Goal: Task Accomplishment & Management: Use online tool/utility

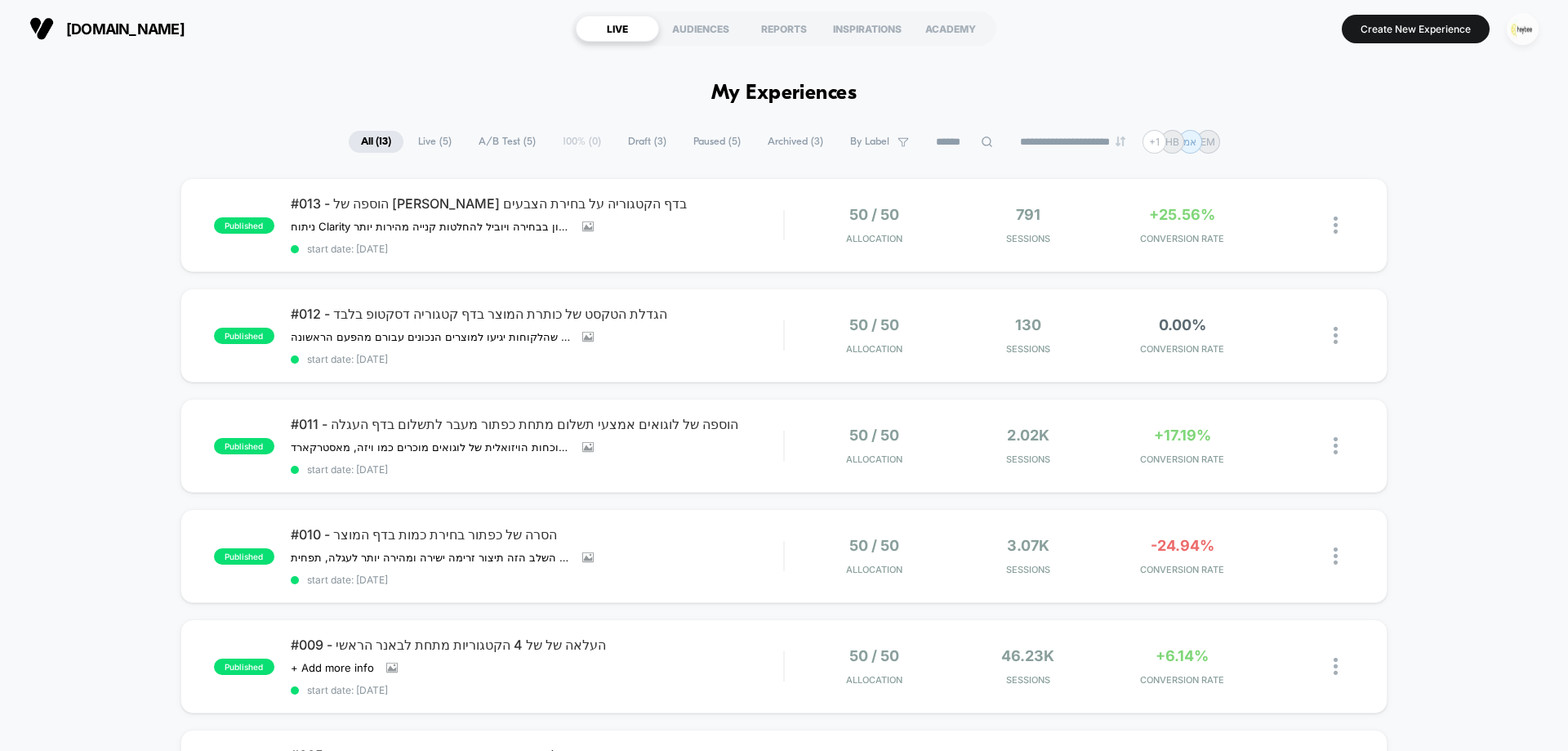
click at [1519, 31] on img "button" at bounding box center [1522, 29] width 32 height 32
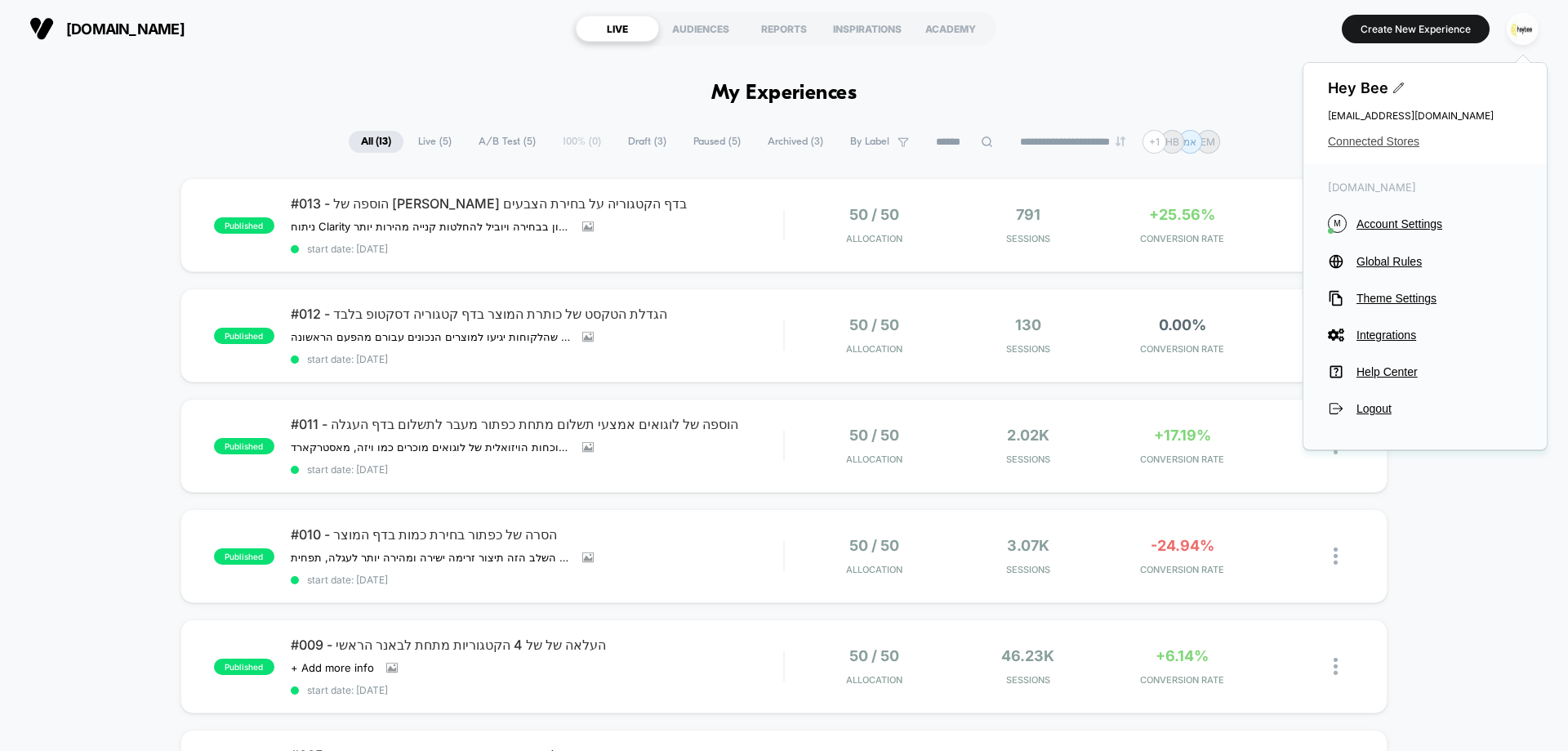
click at [1403, 141] on span "Connected Stores" at bounding box center [1425, 142] width 194 height 13
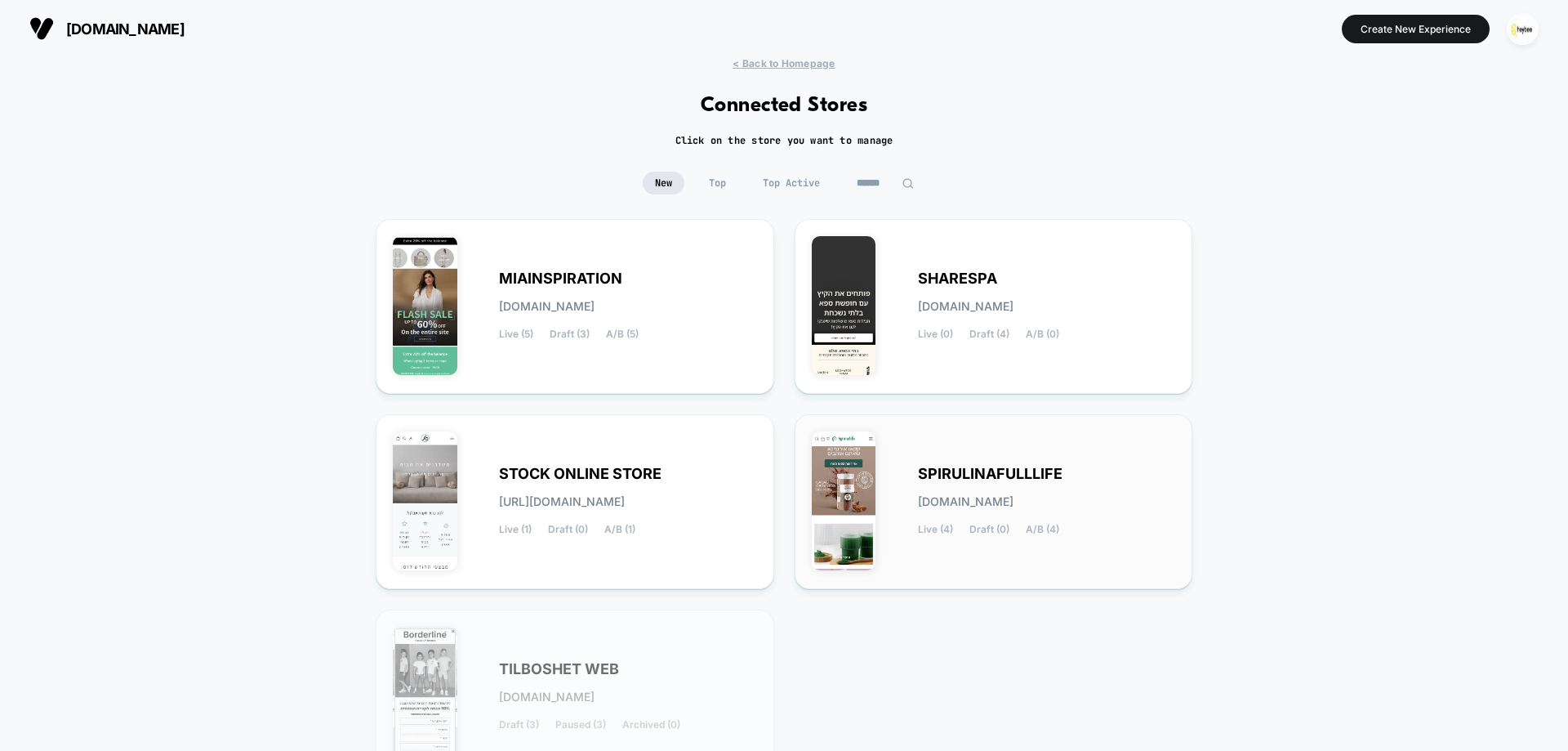
click at [985, 491] on div "SPIRULINAFULLLIFE [DOMAIN_NAME] Live (4) Draft (0) A/B (4)" at bounding box center [1047, 502] width 258 height 67
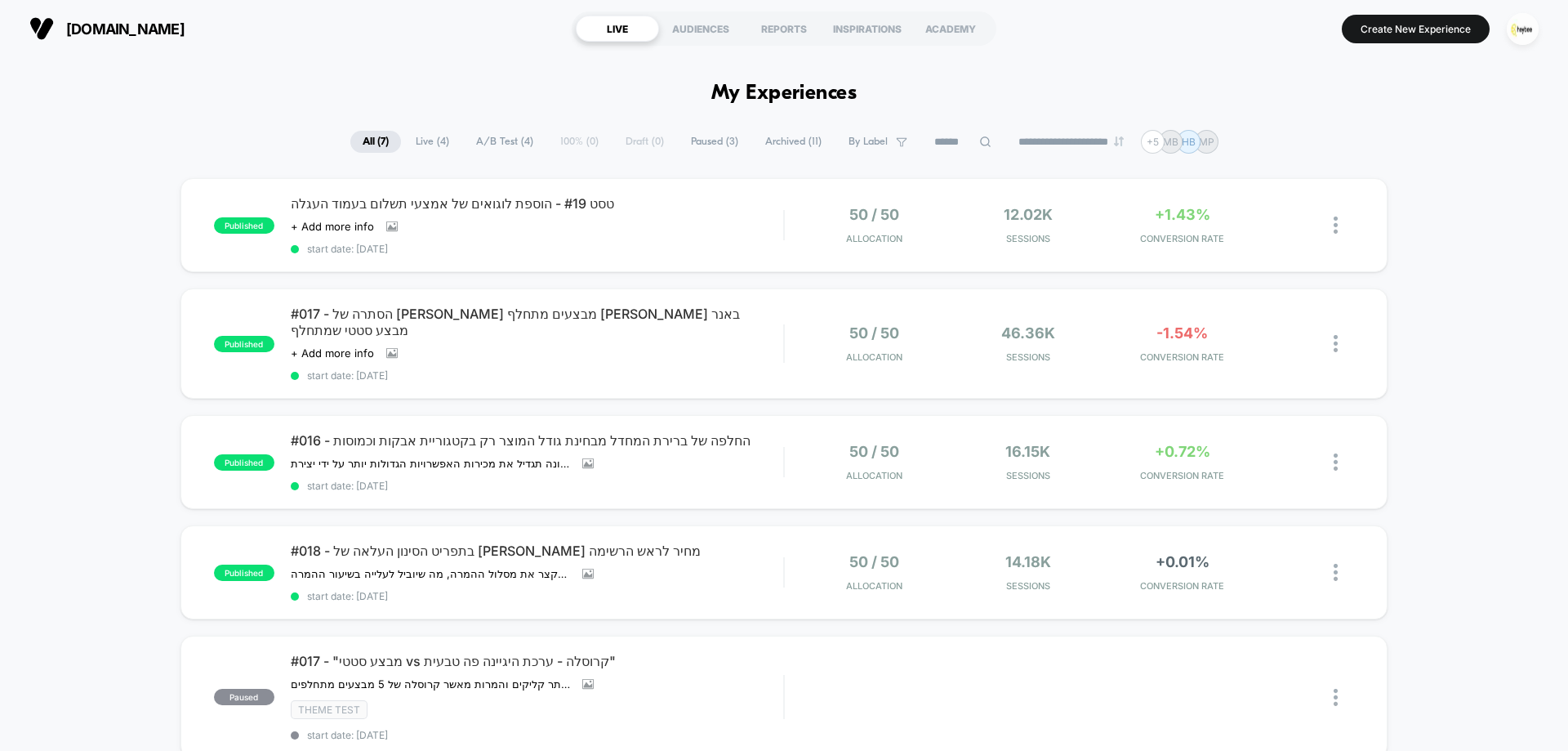
click at [365, 55] on div "[DOMAIN_NAME] LIVE AUDIENCES REPORTS INSPIRATIONS ACADEMY Create New Experience" at bounding box center [784, 29] width 1568 height 57
click at [518, 432] on span "#016 - החלפה של ברירת המחדל מבחינת גודל המוצר רק בקטגוריית אבקות וכמוסות" at bounding box center [537, 440] width 492 height 16
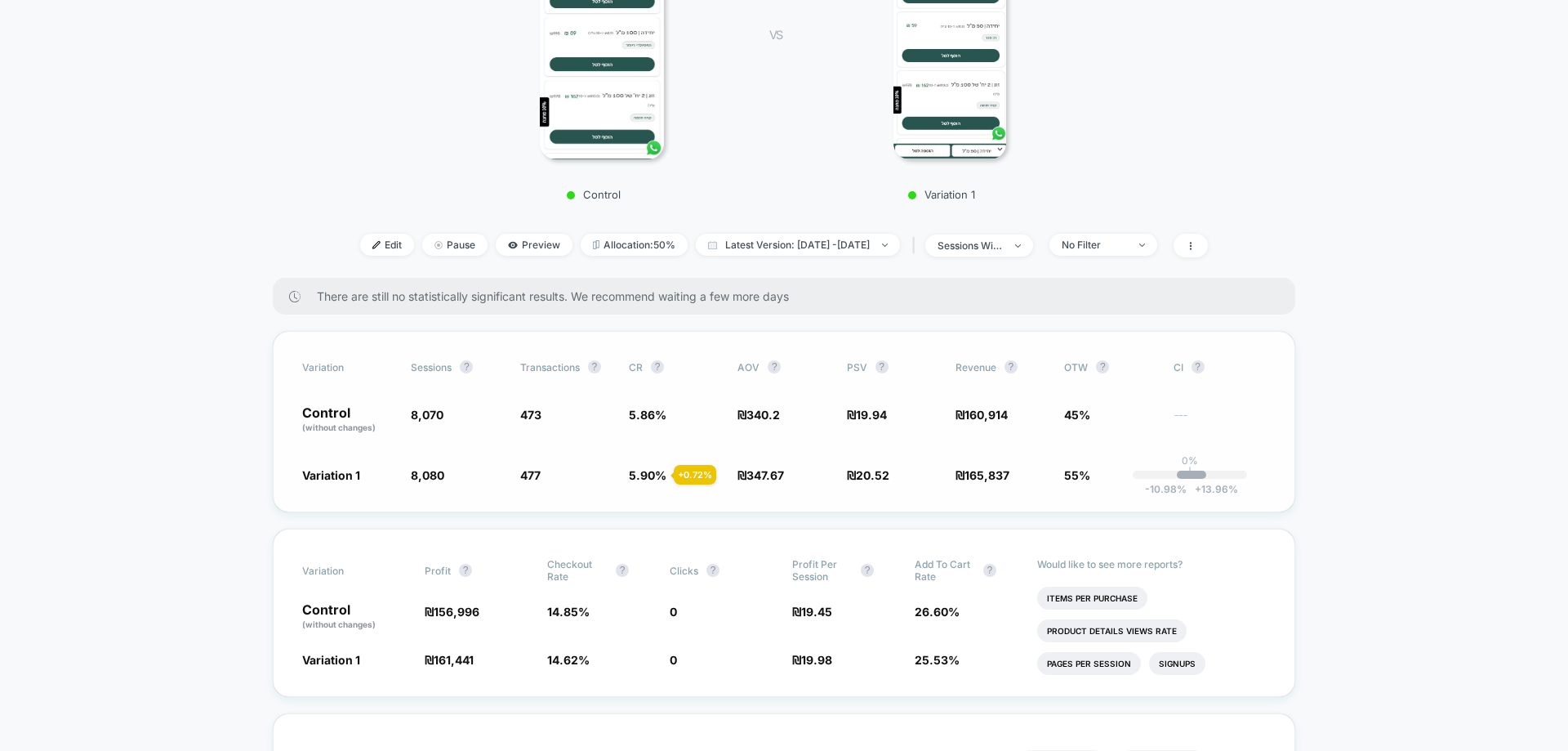
scroll to position [490, 0]
